Goal: Information Seeking & Learning: Check status

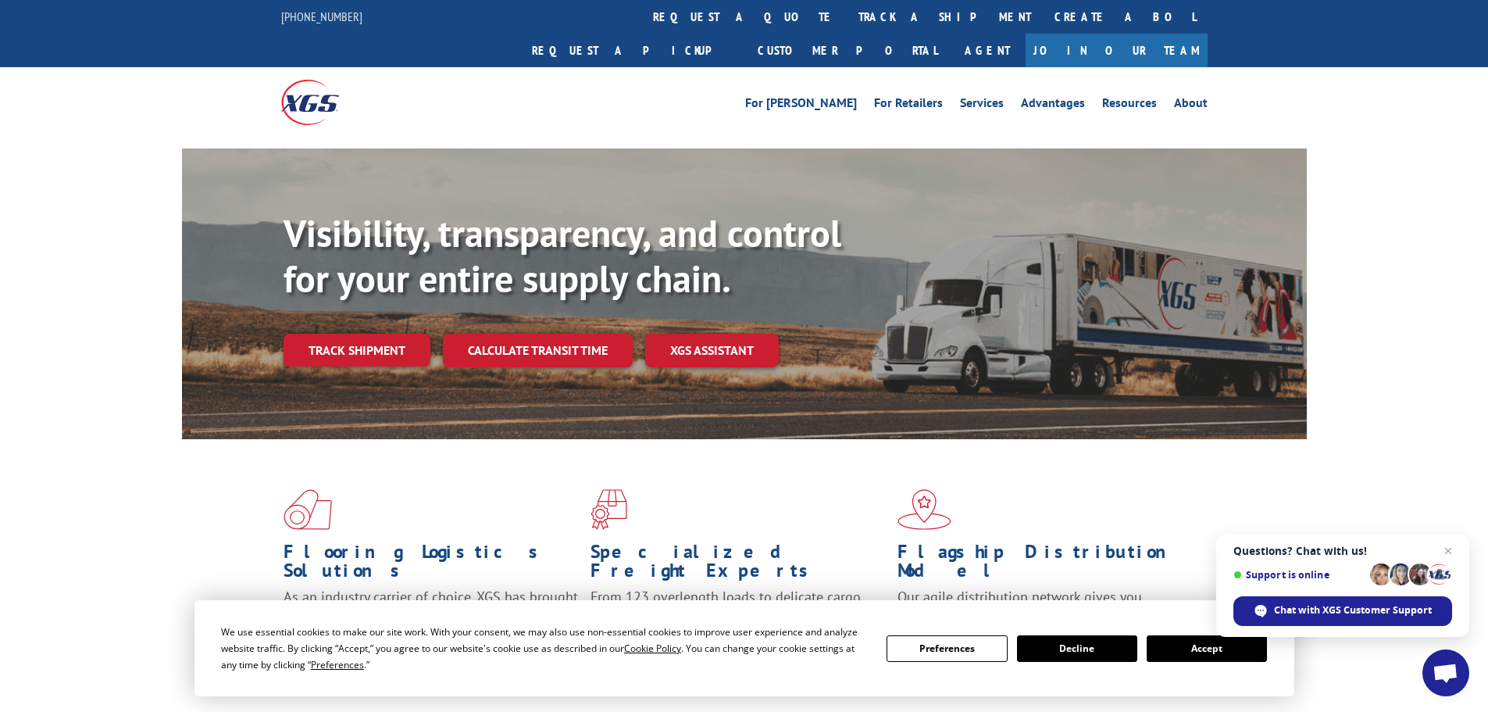
click at [374, 334] on link "Track shipment" at bounding box center [357, 350] width 147 height 33
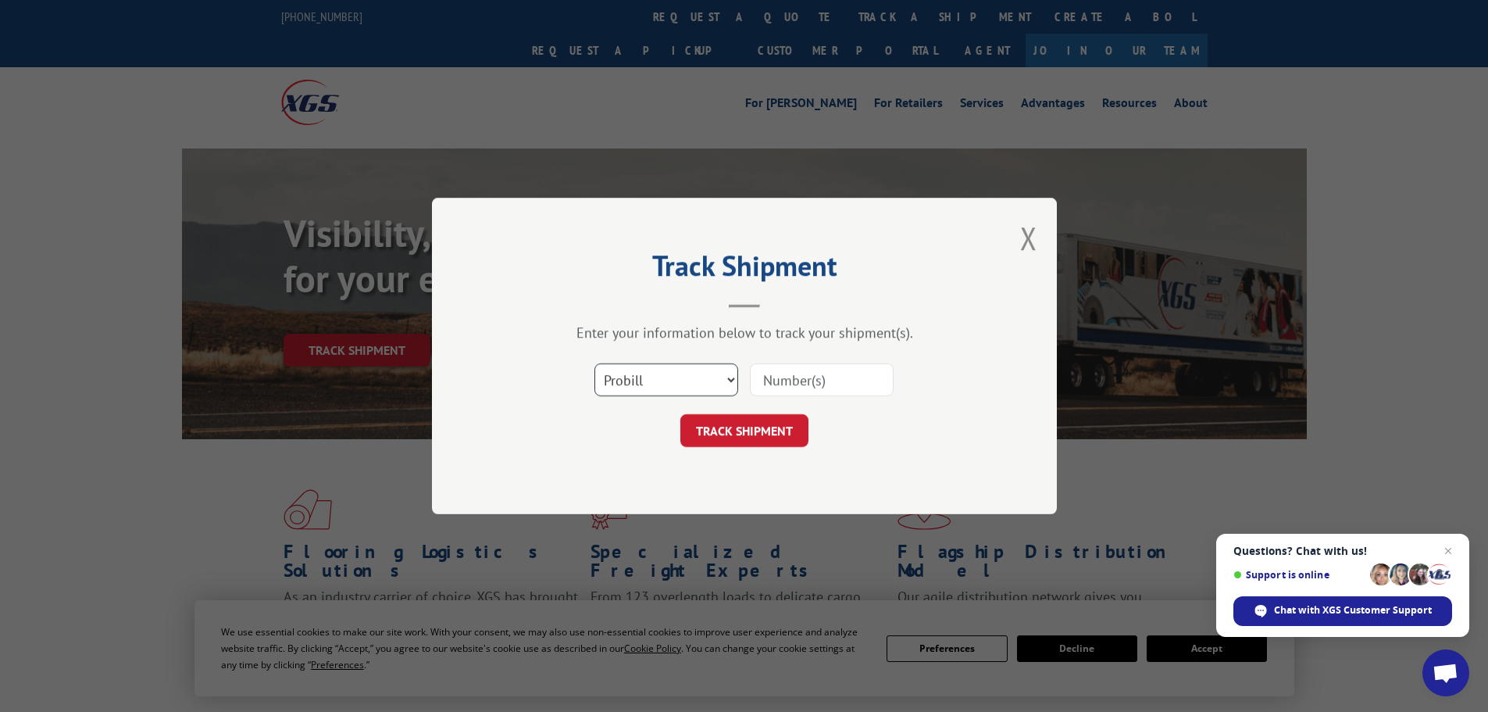
drag, startPoint x: 647, startPoint y: 378, endPoint x: 650, endPoint y: 392, distance: 14.4
click at [647, 378] on select "Select category... Probill BOL PO" at bounding box center [667, 379] width 144 height 33
select select "po"
click at [595, 363] on select "Select category... Probill BOL PO" at bounding box center [667, 379] width 144 height 33
click at [814, 385] on input at bounding box center [822, 379] width 144 height 33
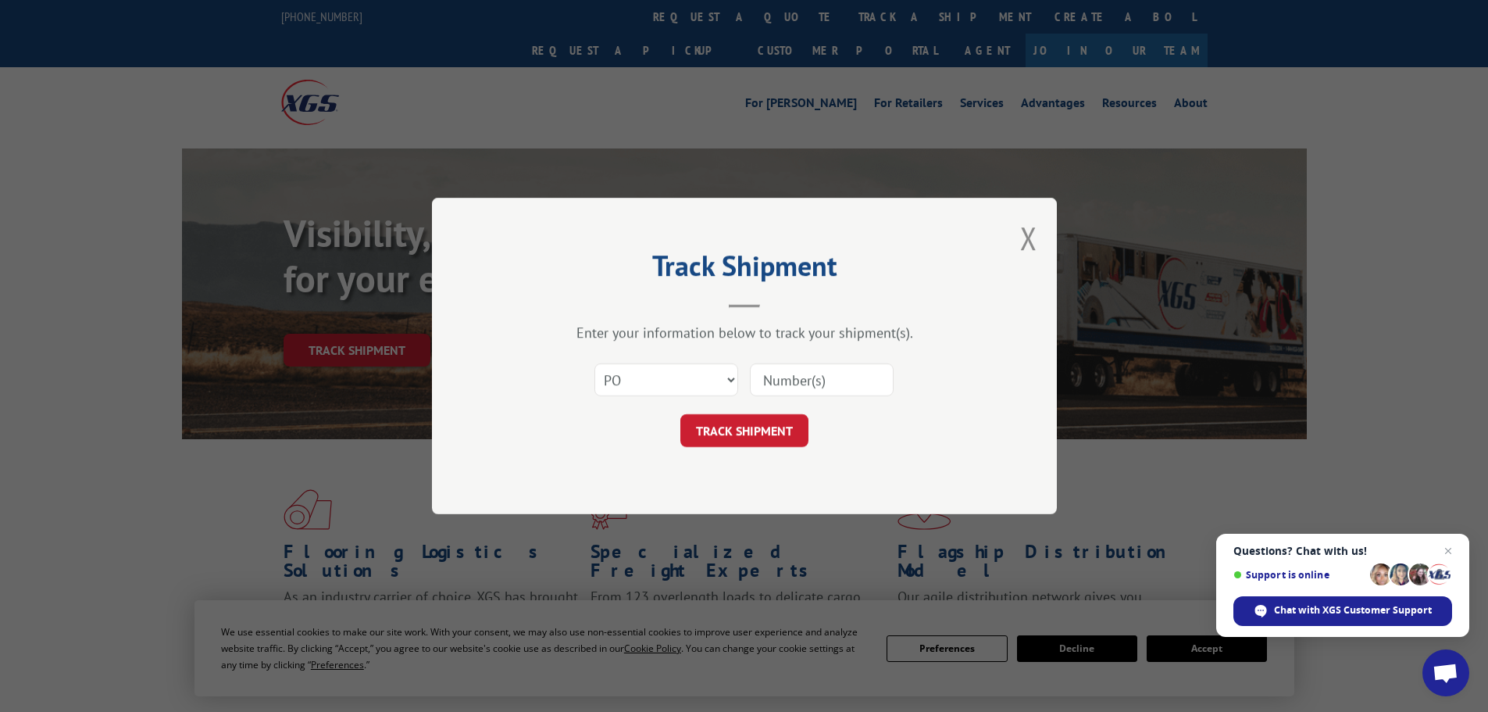
paste input "02530318"
type input "02530318"
click button "TRACK SHIPMENT" at bounding box center [745, 430] width 128 height 33
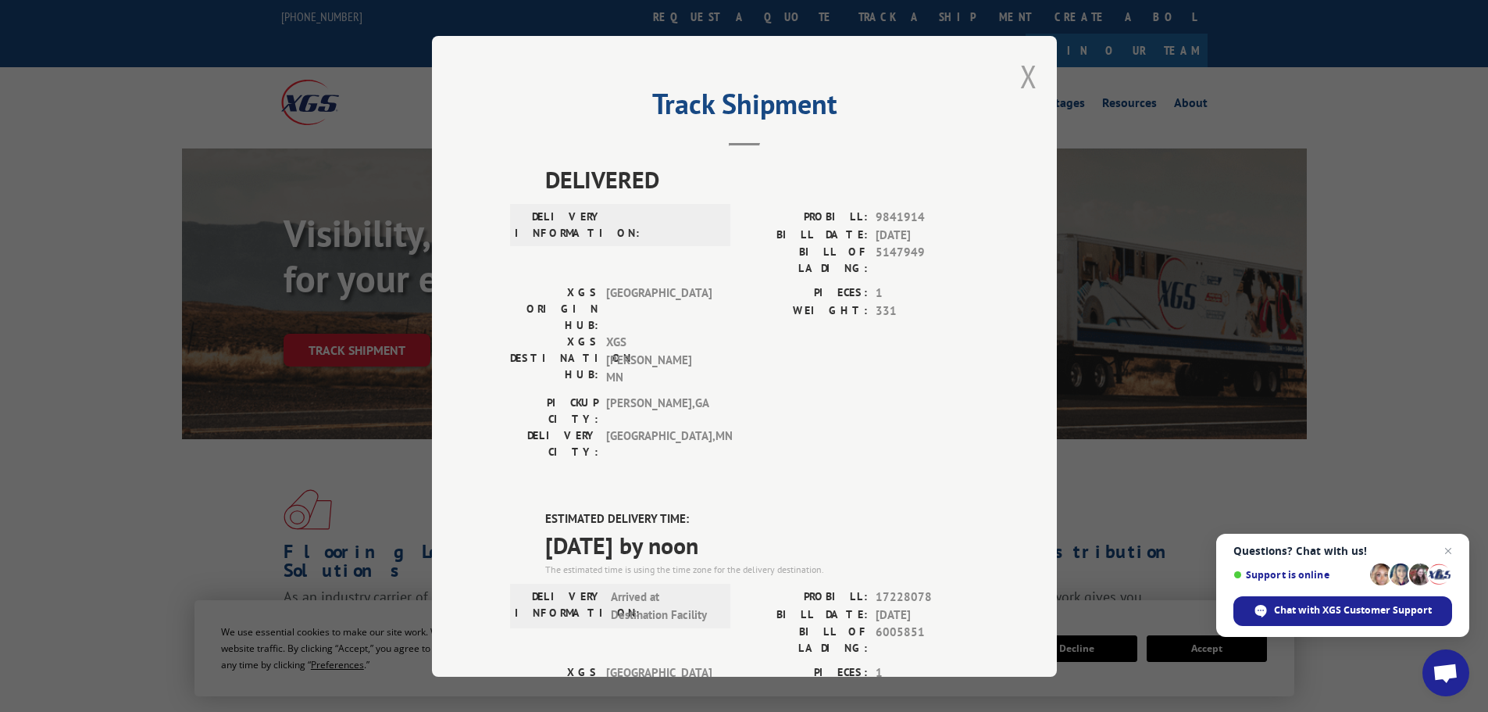
click at [1024, 80] on button "Close modal" at bounding box center [1028, 75] width 17 height 41
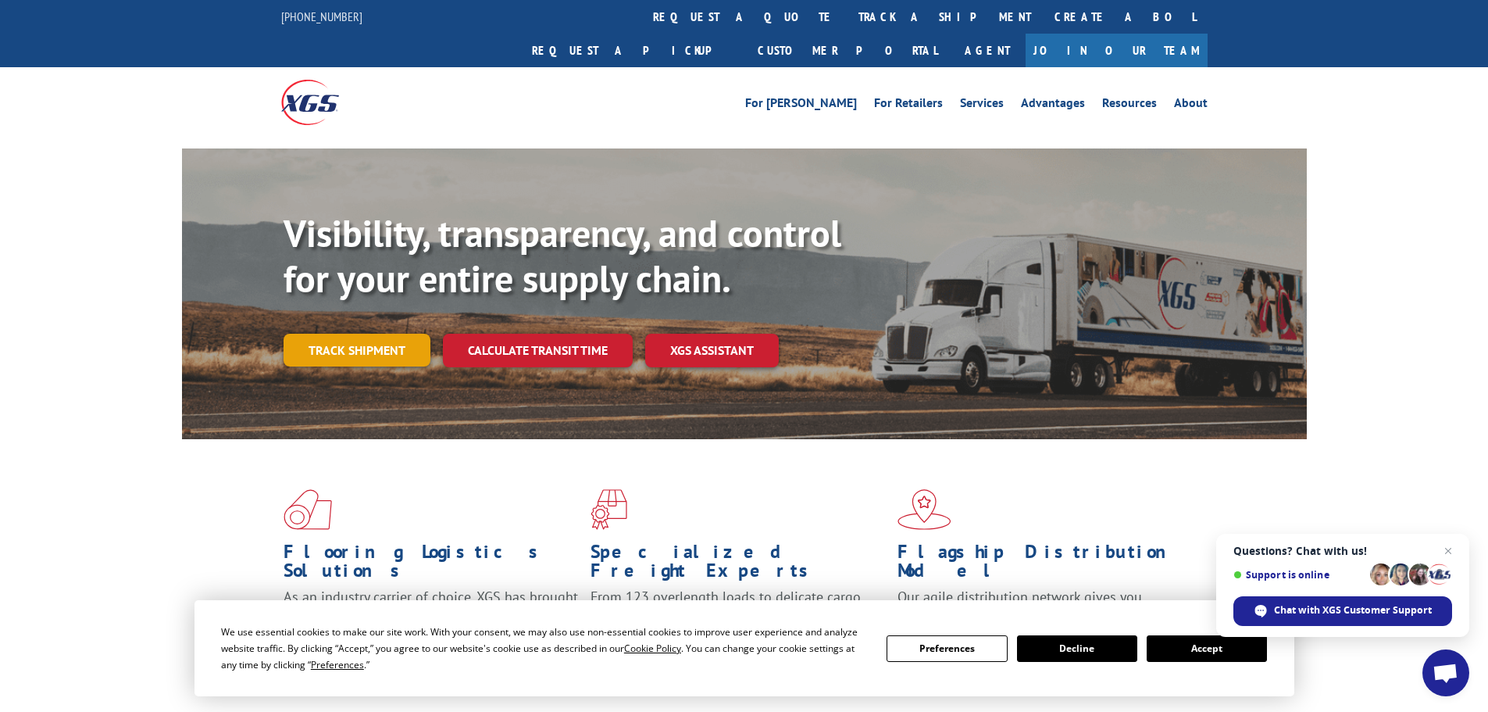
click at [323, 334] on link "Track shipment" at bounding box center [357, 350] width 147 height 33
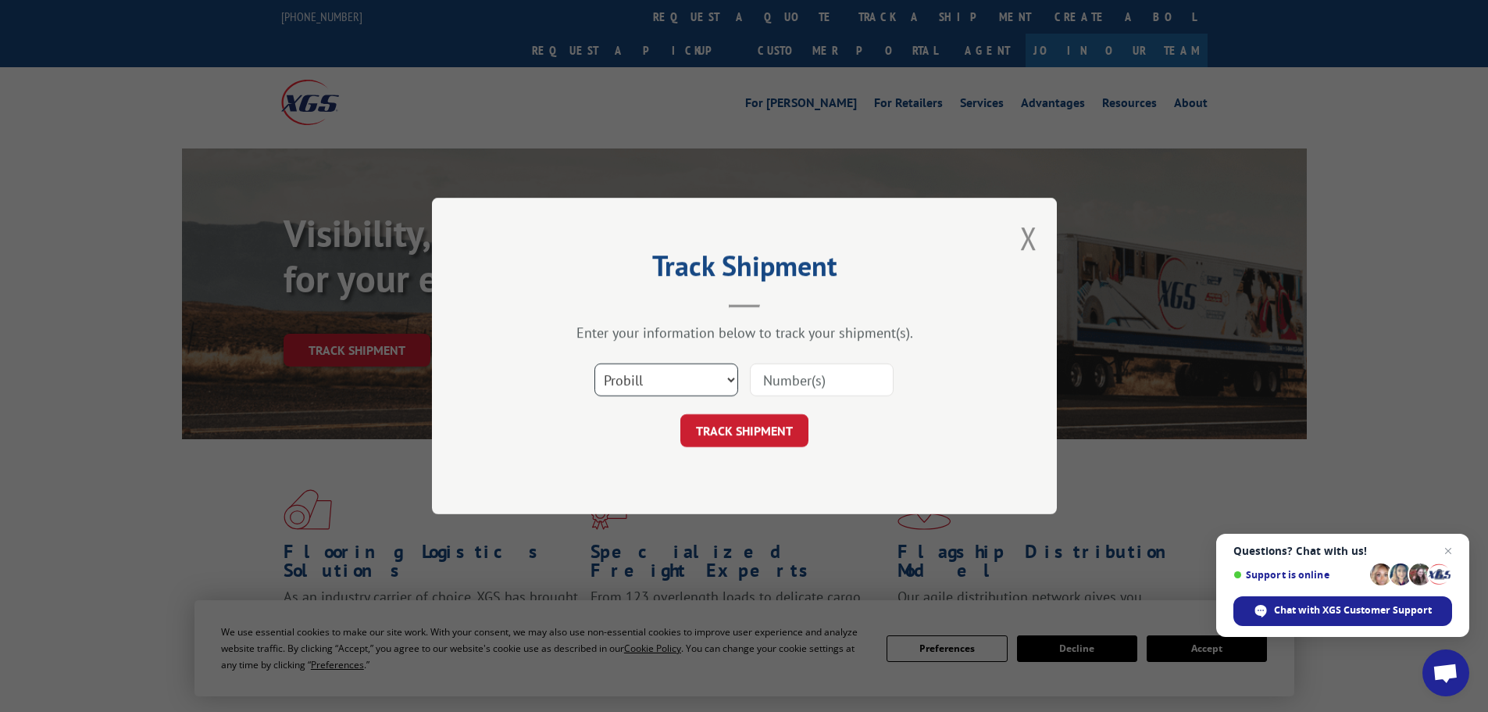
drag, startPoint x: 660, startPoint y: 382, endPoint x: 657, endPoint y: 390, distance: 8.4
click at [660, 382] on select "Select category... Probill BOL PO" at bounding box center [667, 379] width 144 height 33
select select "po"
click at [595, 363] on select "Select category... Probill BOL PO" at bounding box center [667, 379] width 144 height 33
click at [755, 370] on input at bounding box center [822, 379] width 144 height 33
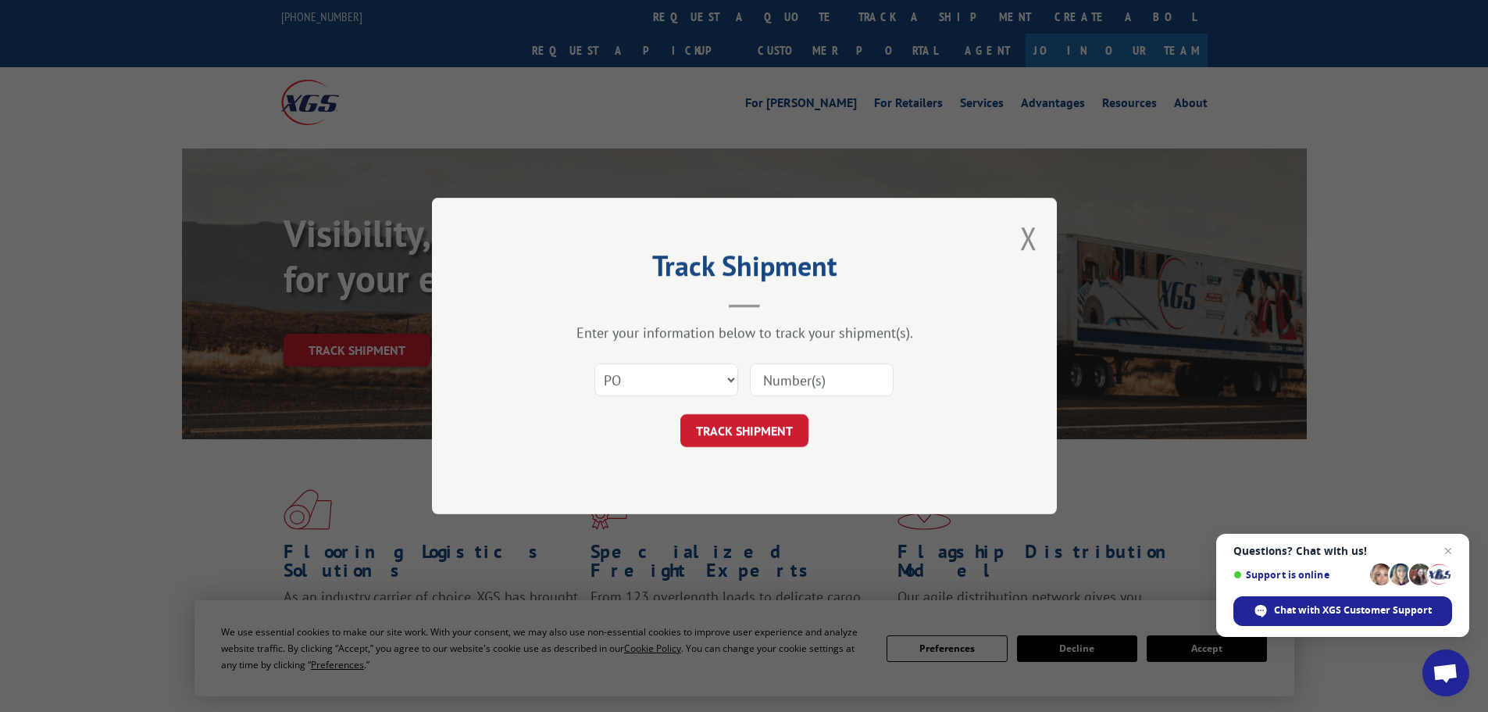
paste input "52530074"
type input "52530074"
click button "TRACK SHIPMENT" at bounding box center [745, 430] width 128 height 33
